Goal: Transaction & Acquisition: Obtain resource

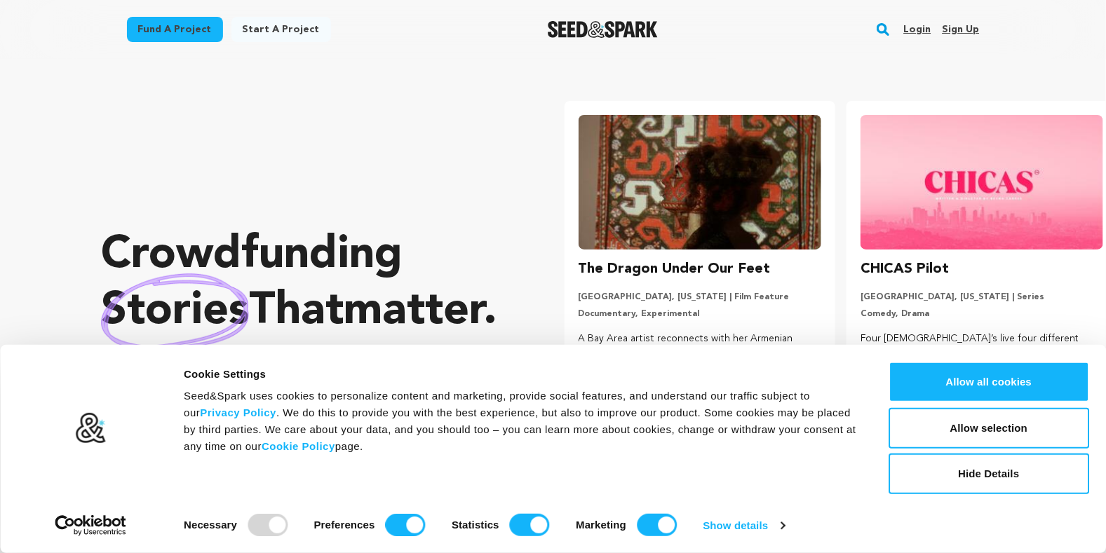
scroll to position [0, 293]
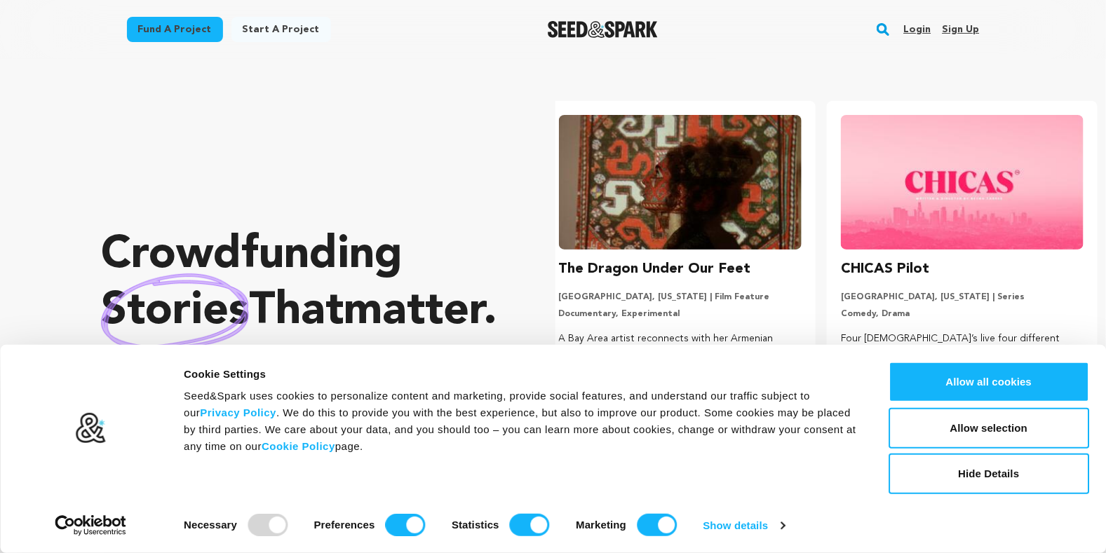
click at [198, 33] on link "Fund a project" at bounding box center [175, 29] width 96 height 25
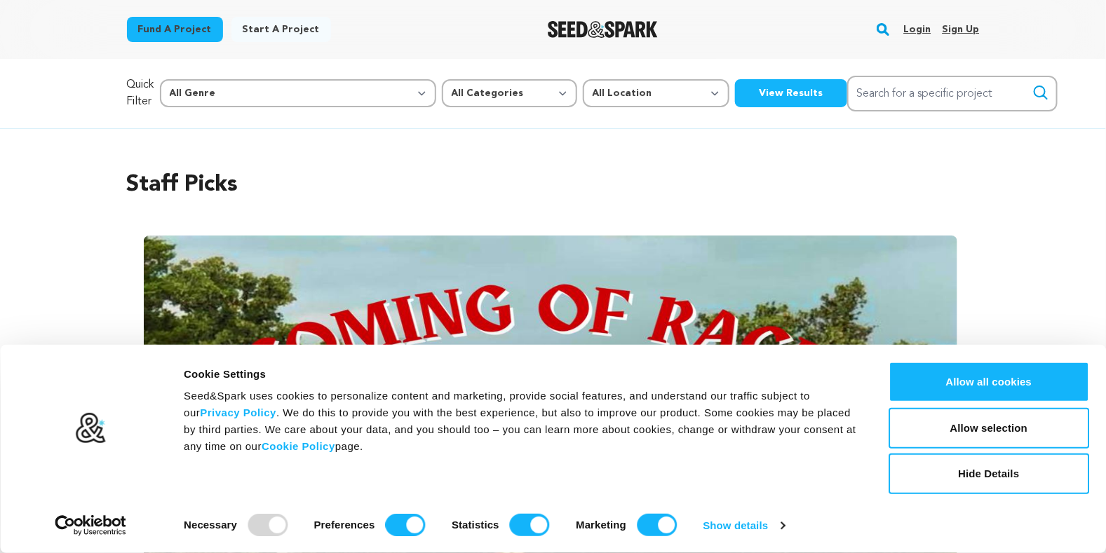
scroll to position [93, 0]
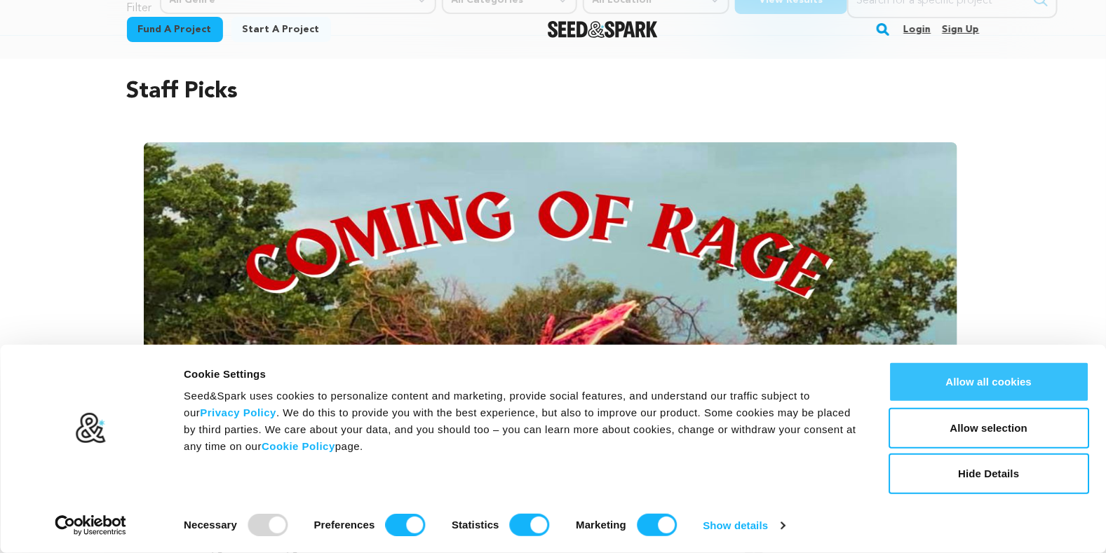
click at [1011, 386] on button "Allow all cookies" at bounding box center [989, 382] width 201 height 41
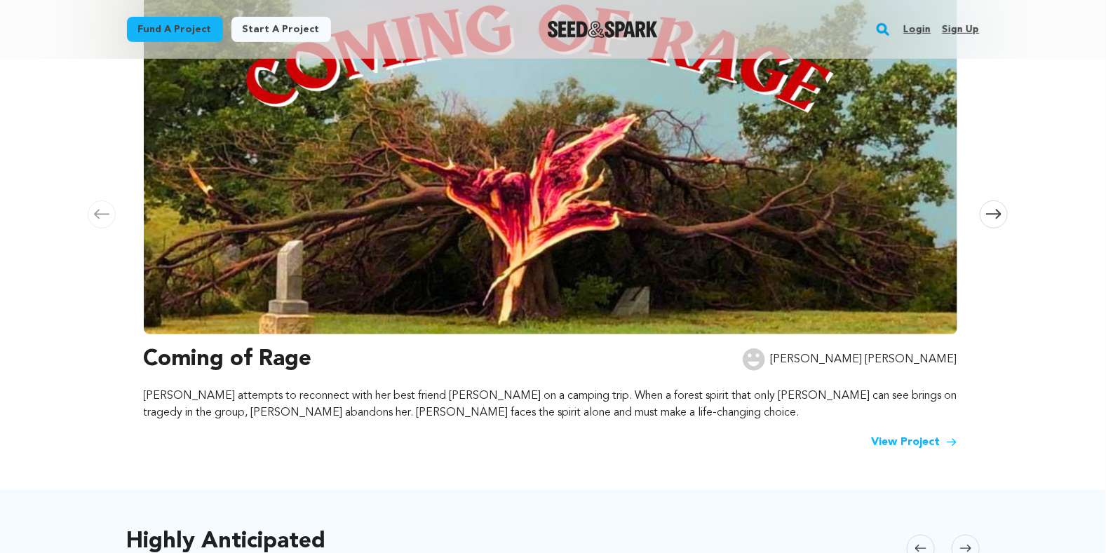
scroll to position [187, 0]
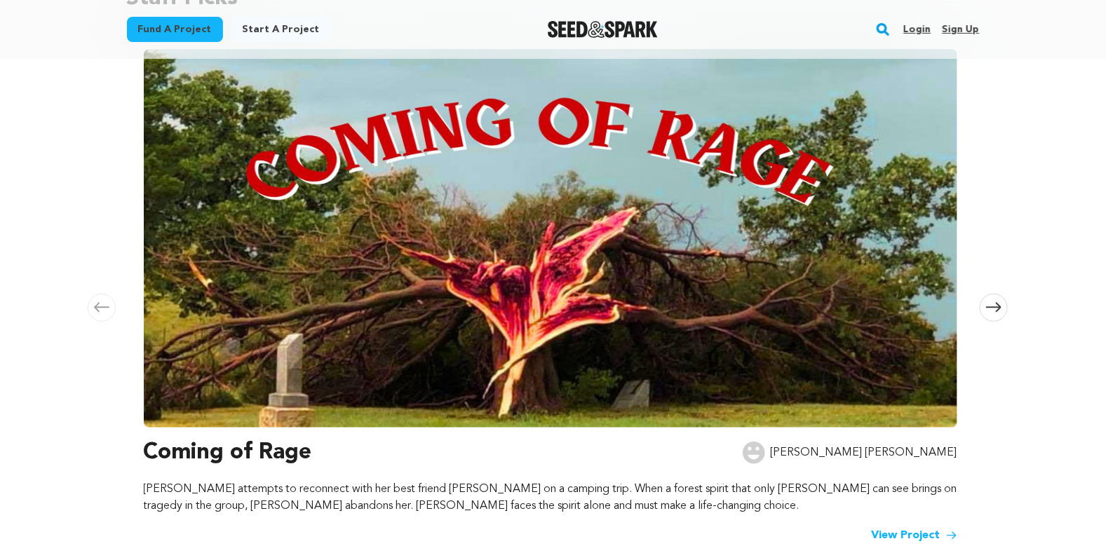
click at [992, 311] on icon at bounding box center [993, 307] width 15 height 11
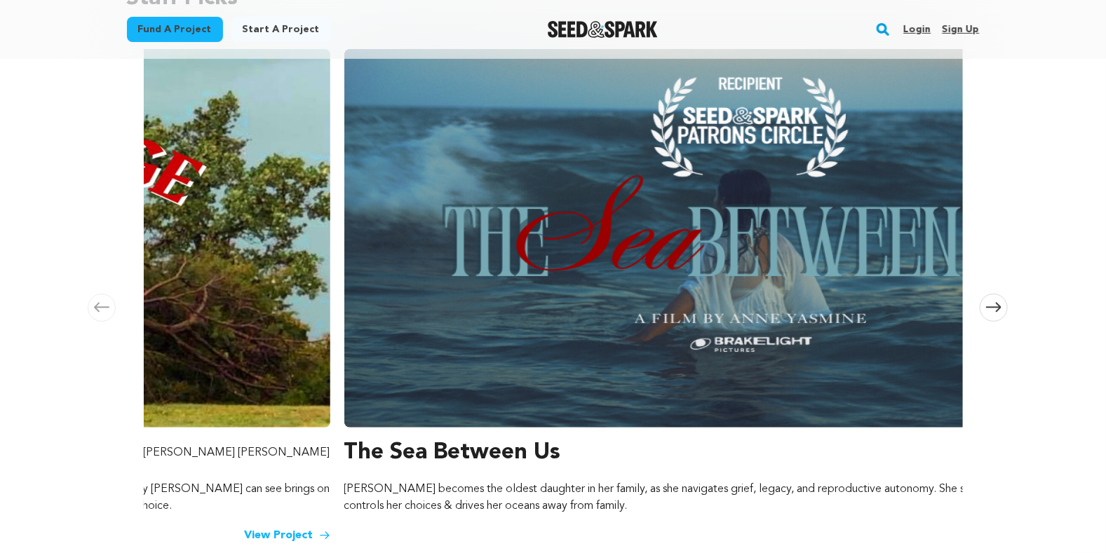
scroll to position [0, 828]
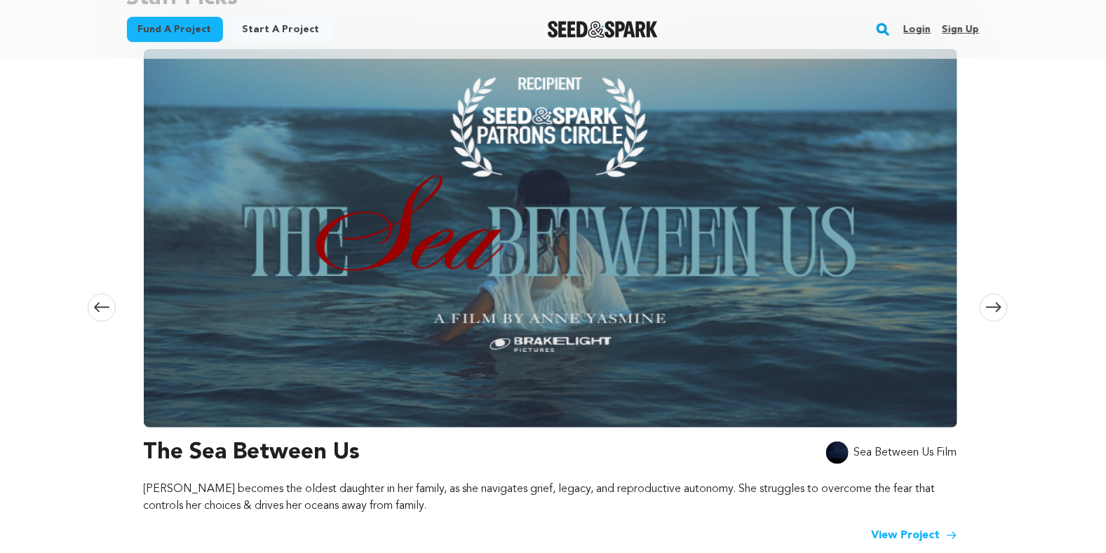
click at [992, 311] on icon at bounding box center [993, 307] width 15 height 11
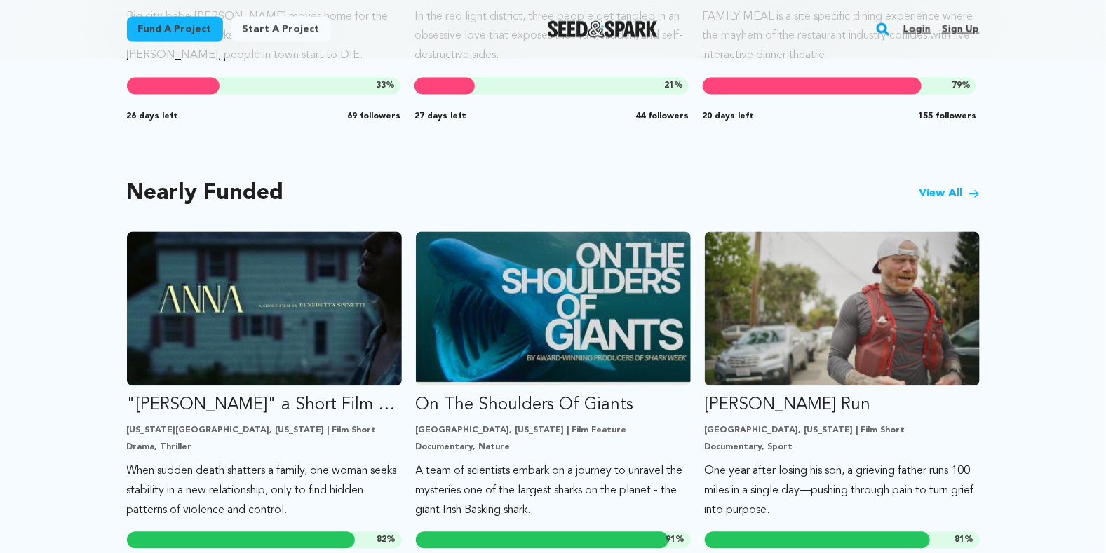
scroll to position [1055, 0]
